Goal: Navigation & Orientation: Find specific page/section

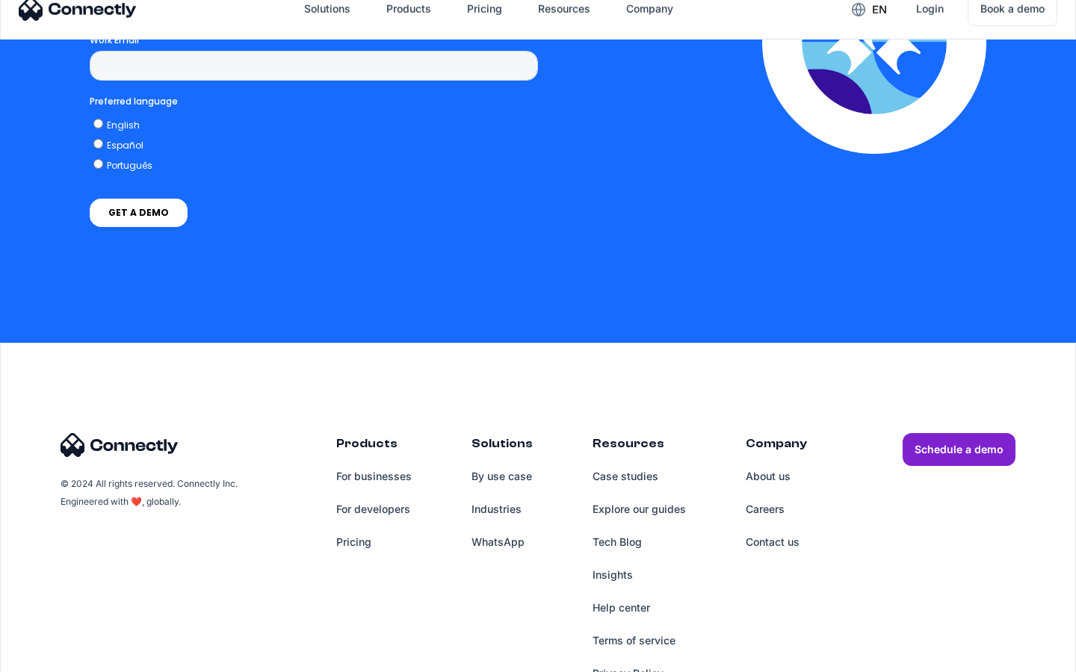
scroll to position [3803, 0]
